Goal: Communication & Community: Answer question/provide support

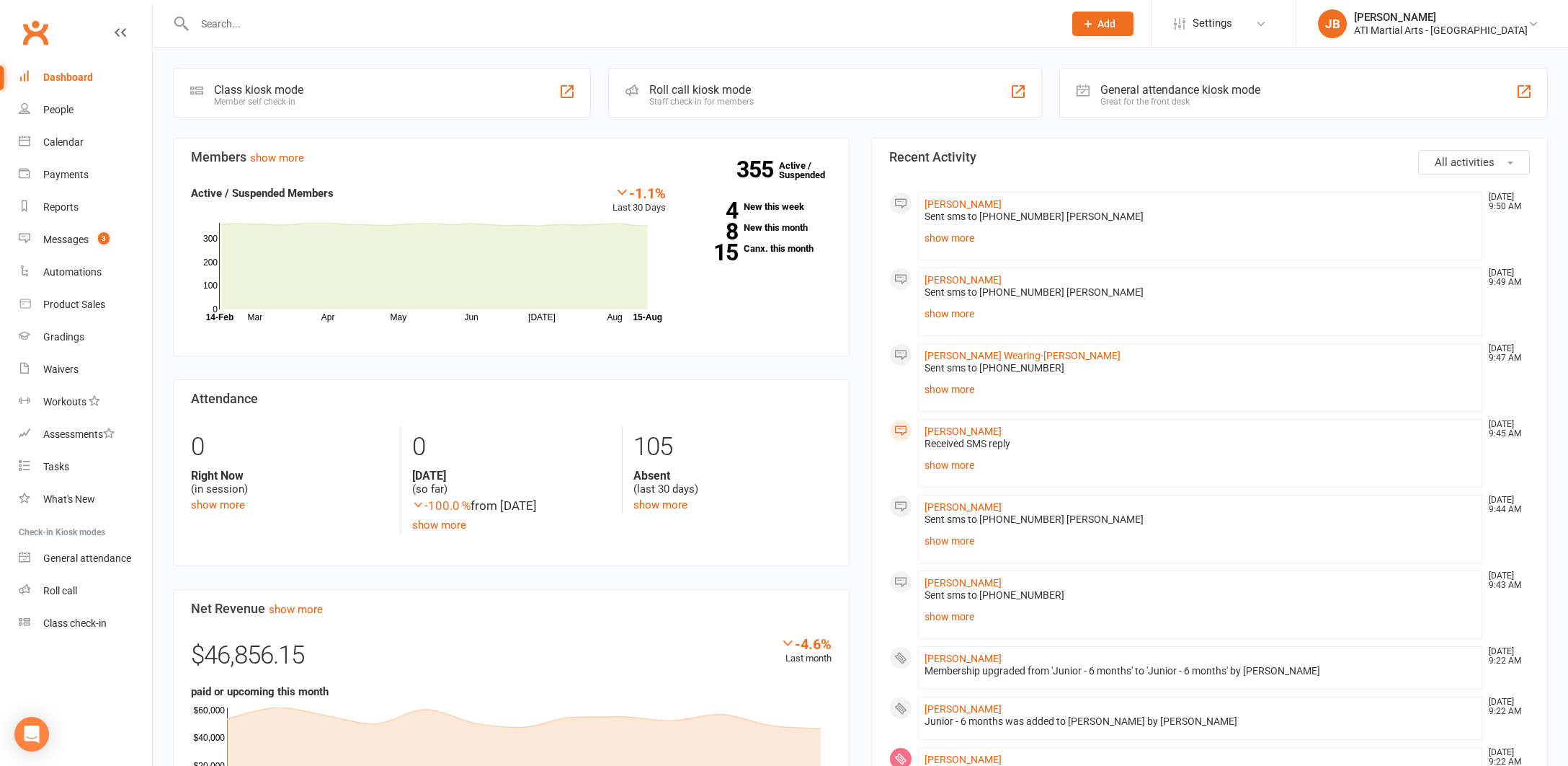
click at [33, 31] on link "Clubworx" at bounding box center [35, 32] width 36 height 36
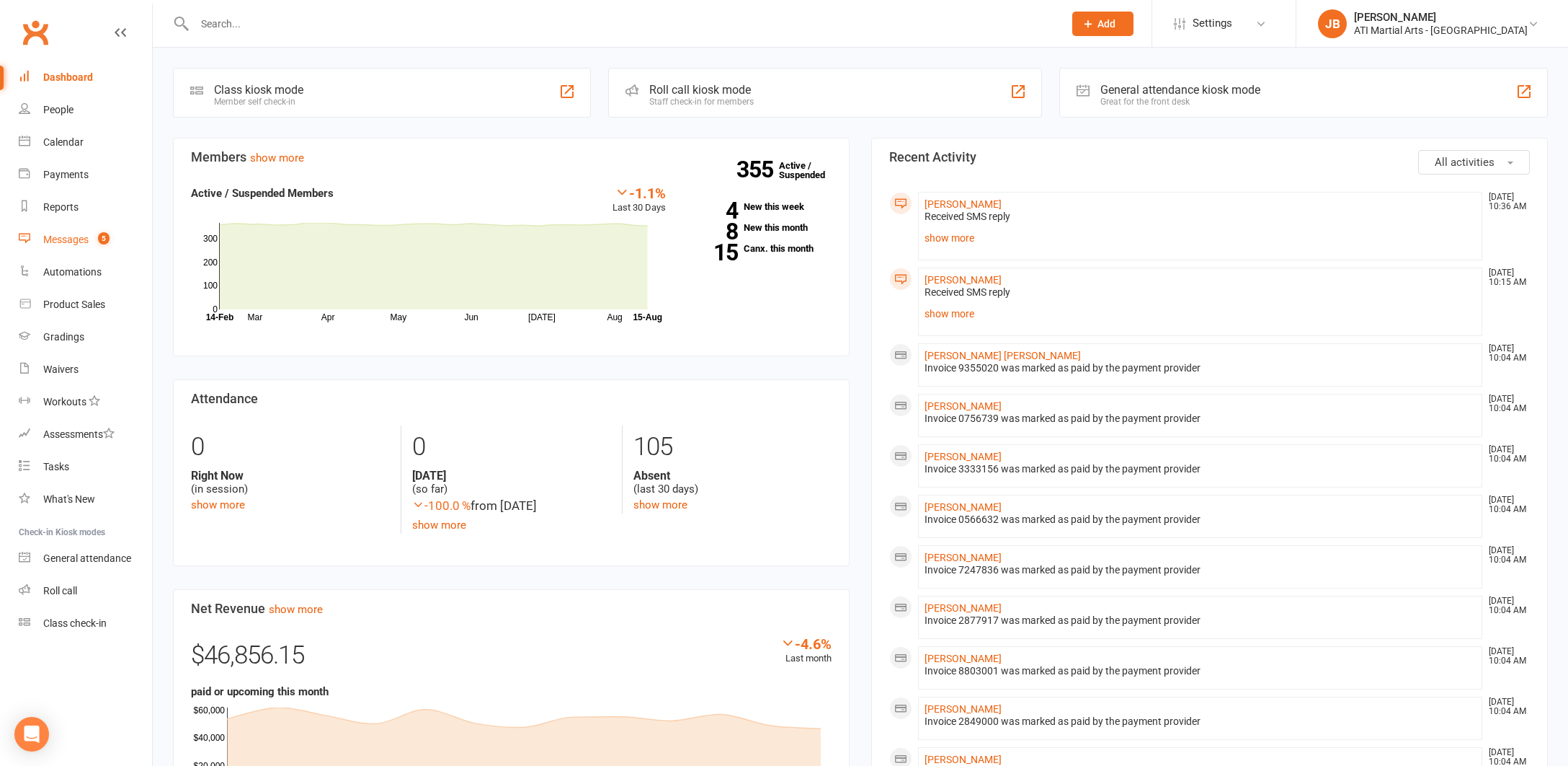
click at [67, 243] on div "Messages" at bounding box center [65, 239] width 45 height 12
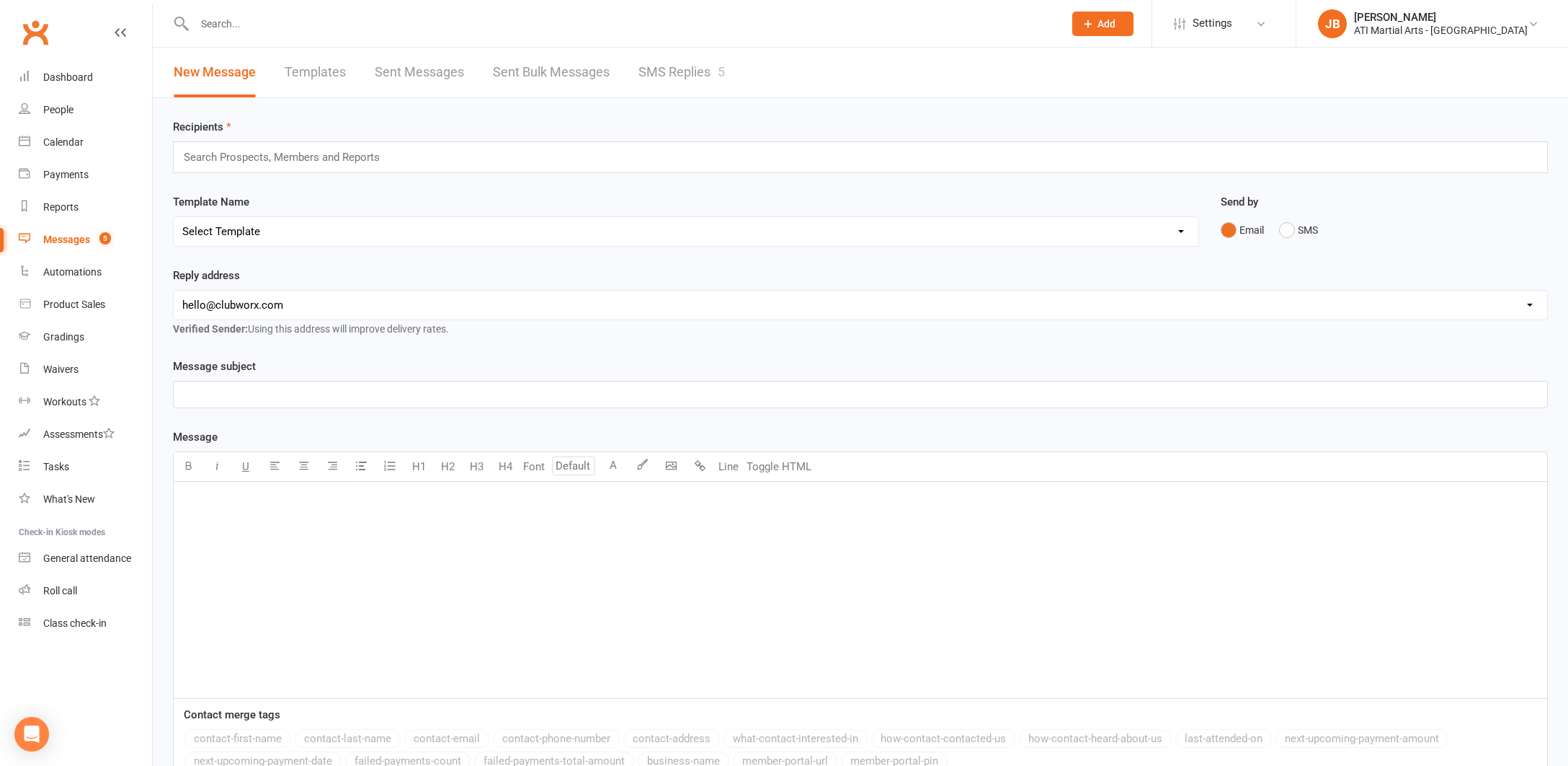
click at [675, 74] on link "SMS Replies 5" at bounding box center [682, 73] width 86 height 50
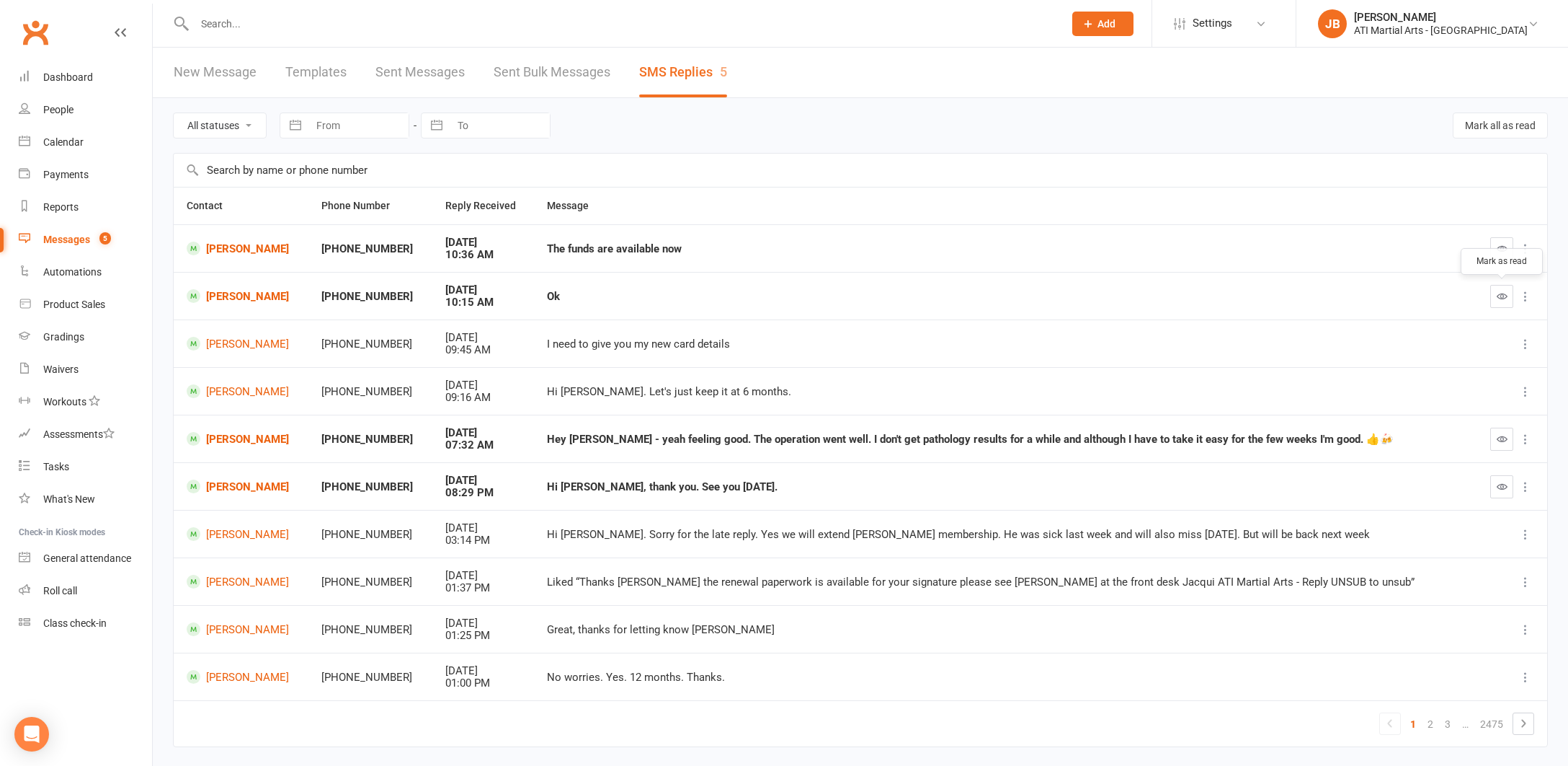
click at [1505, 295] on icon "button" at bounding box center [1503, 296] width 11 height 11
click at [35, 31] on link "Clubworx" at bounding box center [35, 32] width 36 height 36
